Goal: Find contact information: Find contact information

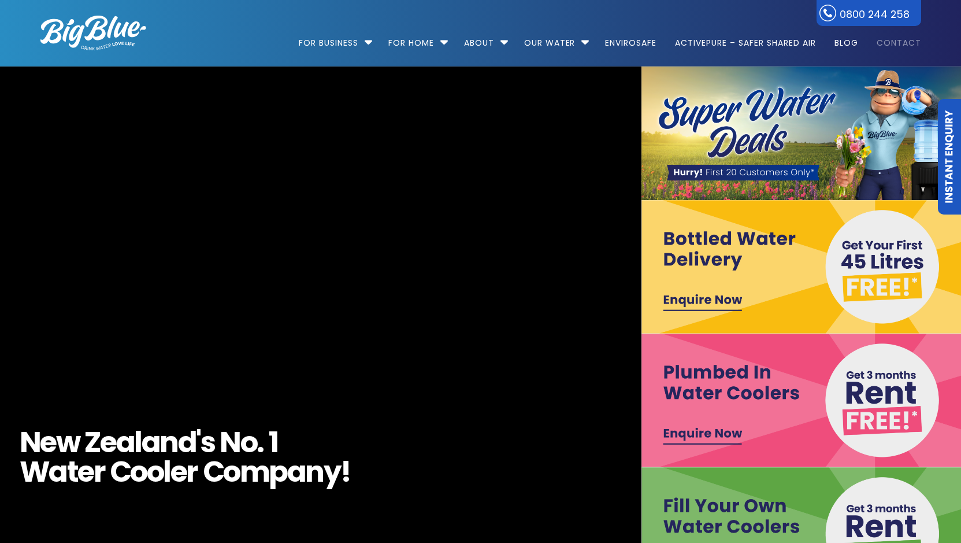
click at [896, 42] on link "Contact" at bounding box center [895, 37] width 53 height 75
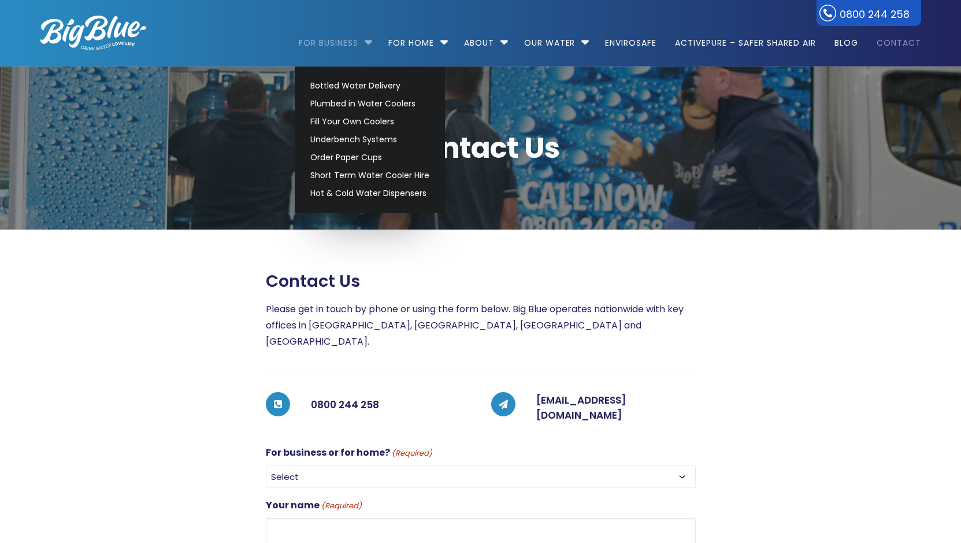
click at [327, 43] on link "For Business" at bounding box center [333, 37] width 68 height 75
click at [349, 40] on link "For Business" at bounding box center [333, 37] width 68 height 75
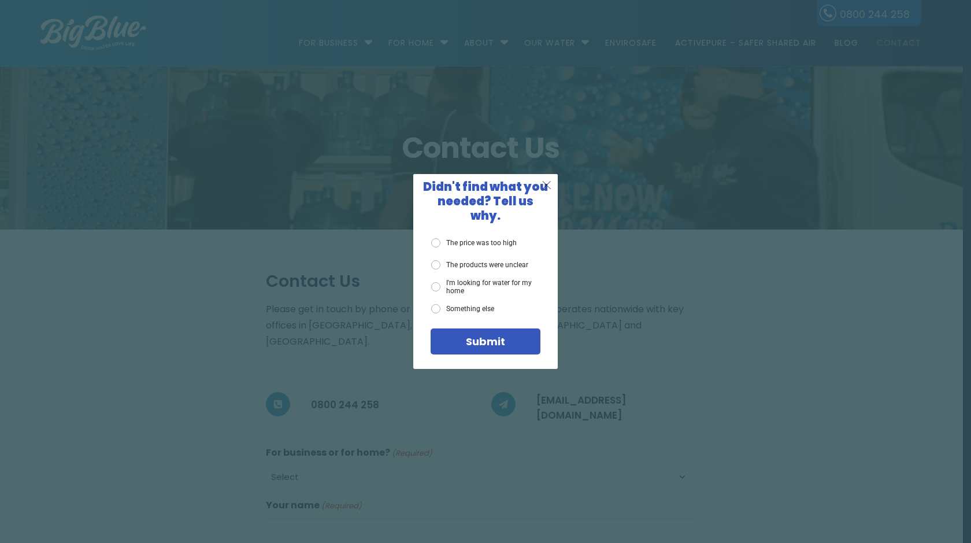
click at [549, 191] on span "X" at bounding box center [547, 184] width 10 height 14
